Goal: Check status: Check status

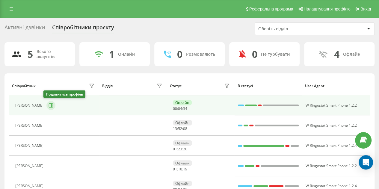
click at [48, 105] on icon at bounding box center [50, 105] width 5 height 5
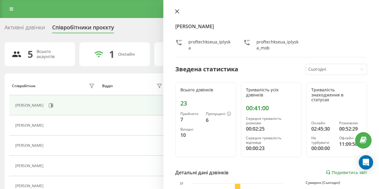
click at [176, 11] on icon at bounding box center [177, 12] width 4 height 4
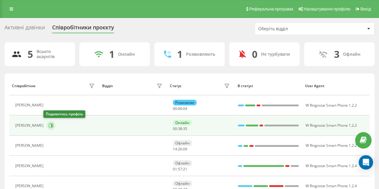
click at [50, 125] on button at bounding box center [50, 125] width 9 height 9
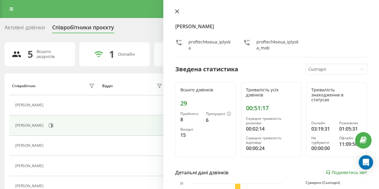
click at [176, 10] on icon at bounding box center [177, 12] width 4 height 4
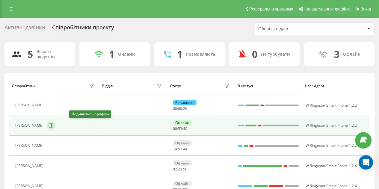
click at [53, 124] on icon at bounding box center [50, 125] width 5 height 5
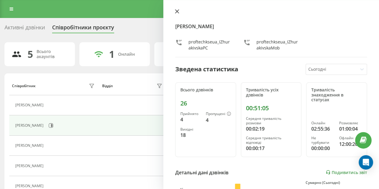
click at [176, 11] on icon at bounding box center [177, 12] width 4 height 4
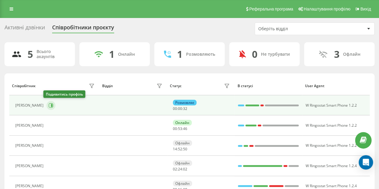
click at [50, 104] on button at bounding box center [50, 105] width 9 height 9
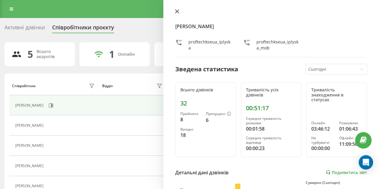
click at [177, 11] on icon at bounding box center [177, 12] width 4 height 4
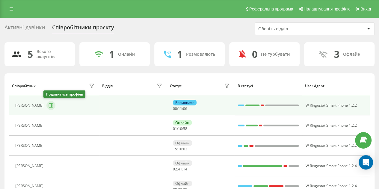
click at [48, 105] on icon at bounding box center [50, 105] width 5 height 5
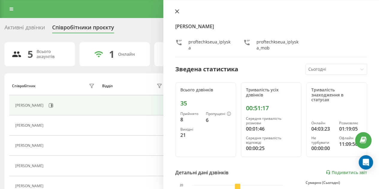
click at [176, 10] on icon at bounding box center [177, 11] width 4 height 4
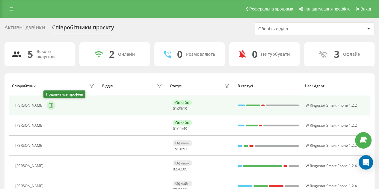
click at [46, 107] on button at bounding box center [50, 105] width 9 height 9
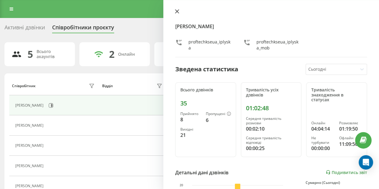
click at [177, 11] on icon at bounding box center [177, 11] width 4 height 4
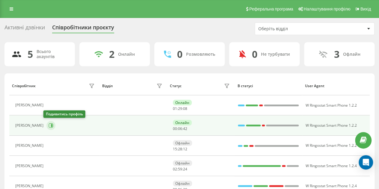
click at [51, 124] on icon at bounding box center [51, 125] width 1 height 3
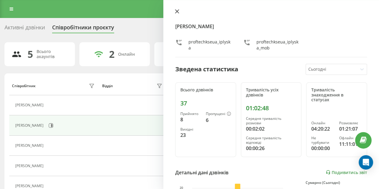
click at [177, 11] on icon at bounding box center [177, 12] width 4 height 4
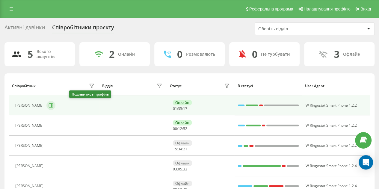
click at [55, 104] on button at bounding box center [50, 105] width 9 height 9
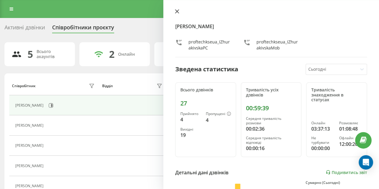
click at [177, 11] on icon at bounding box center [177, 12] width 4 height 4
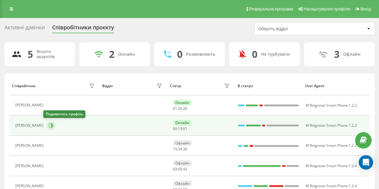
click at [48, 124] on icon at bounding box center [50, 125] width 5 height 5
